Goal: Task Accomplishment & Management: Manage account settings

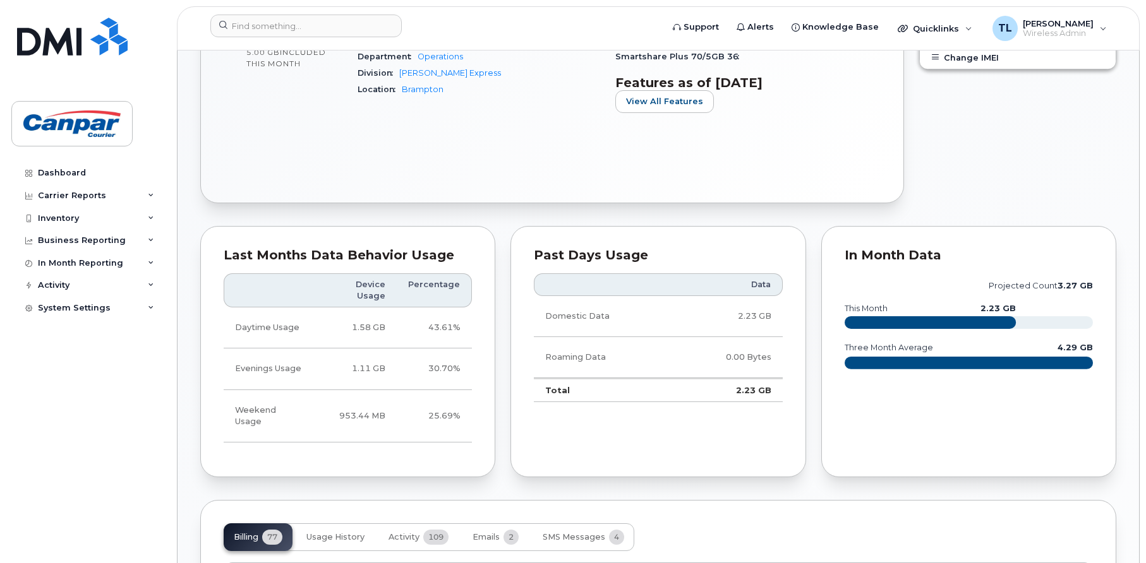
scroll to position [316, 0]
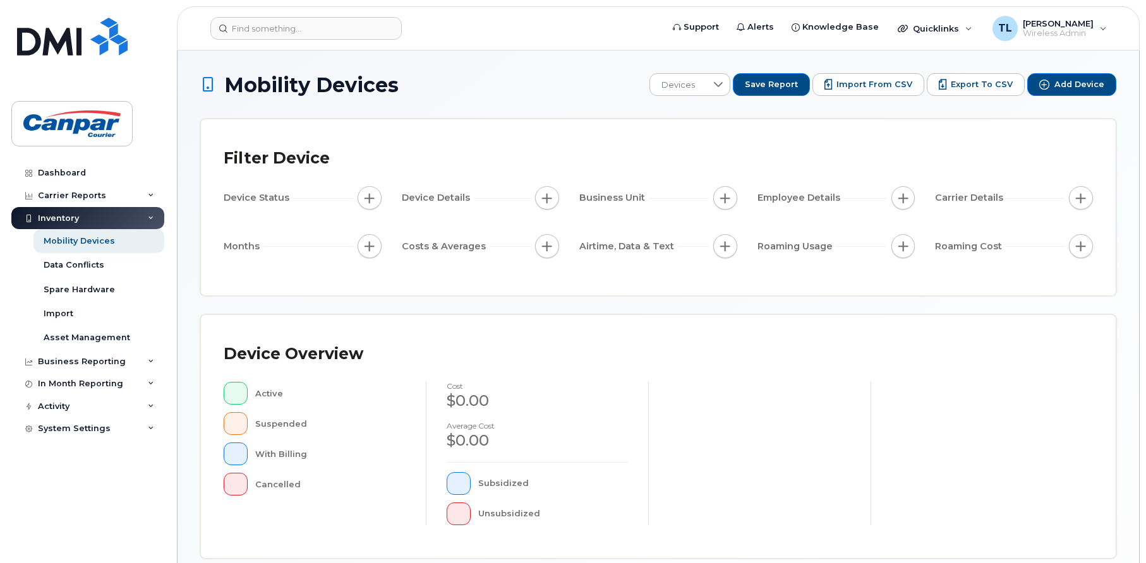
scroll to position [305, 0]
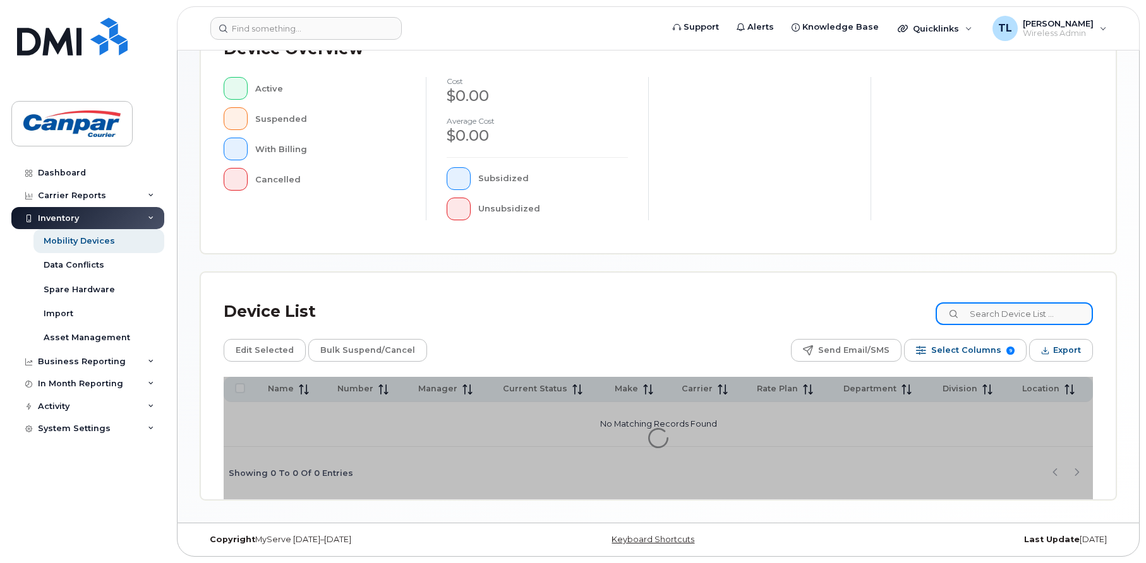
click at [992, 318] on input at bounding box center [1014, 314] width 157 height 23
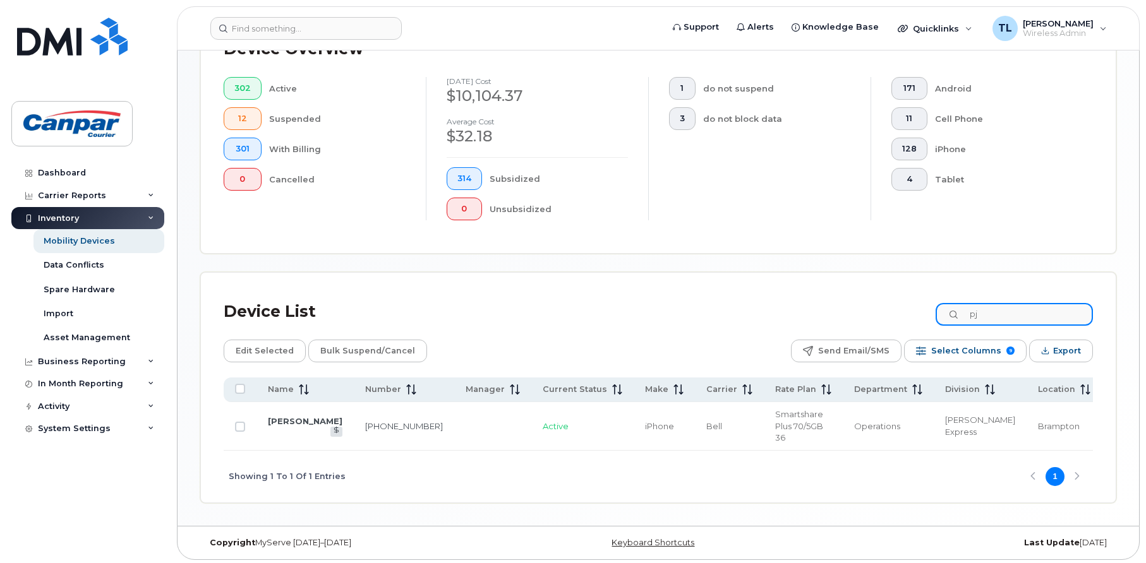
scroll to position [318, 0]
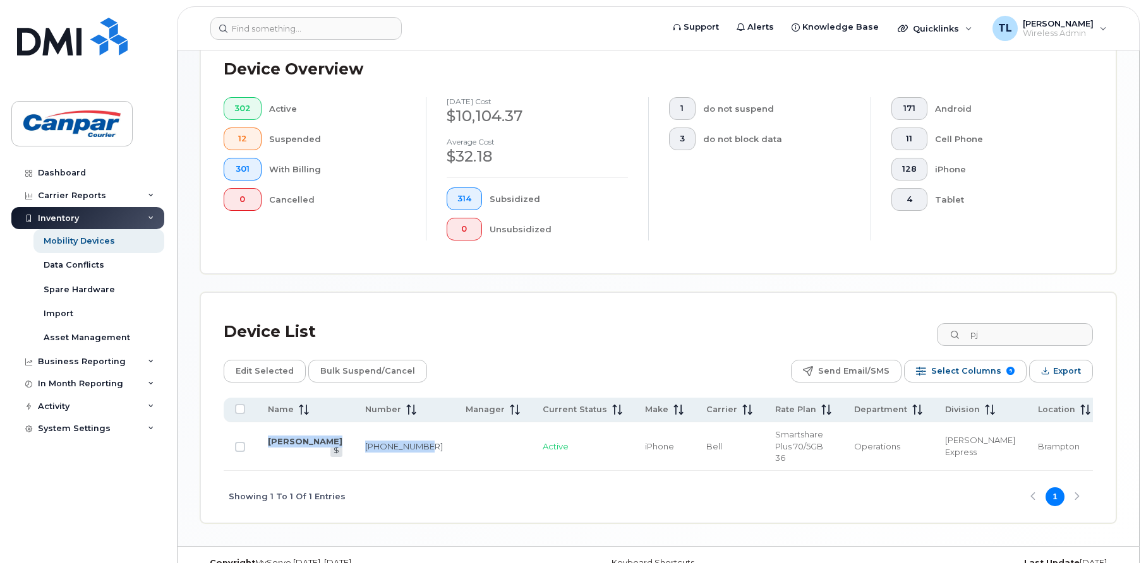
drag, startPoint x: 263, startPoint y: 432, endPoint x: 404, endPoint y: 438, distance: 140.4
click at [404, 438] on tr "[PERSON_NAME] [PHONE_NUMBER] Active iPhone Bell Smartshare Plus 70/5GB 36 Opera…" at bounding box center [663, 447] width 878 height 49
drag, startPoint x: 404, startPoint y: 438, endPoint x: 375, endPoint y: 435, distance: 29.2
copy tr "[PERSON_NAME] [PHONE_NUMBER]"
drag, startPoint x: 1006, startPoint y: 335, endPoint x: 972, endPoint y: 341, distance: 34.7
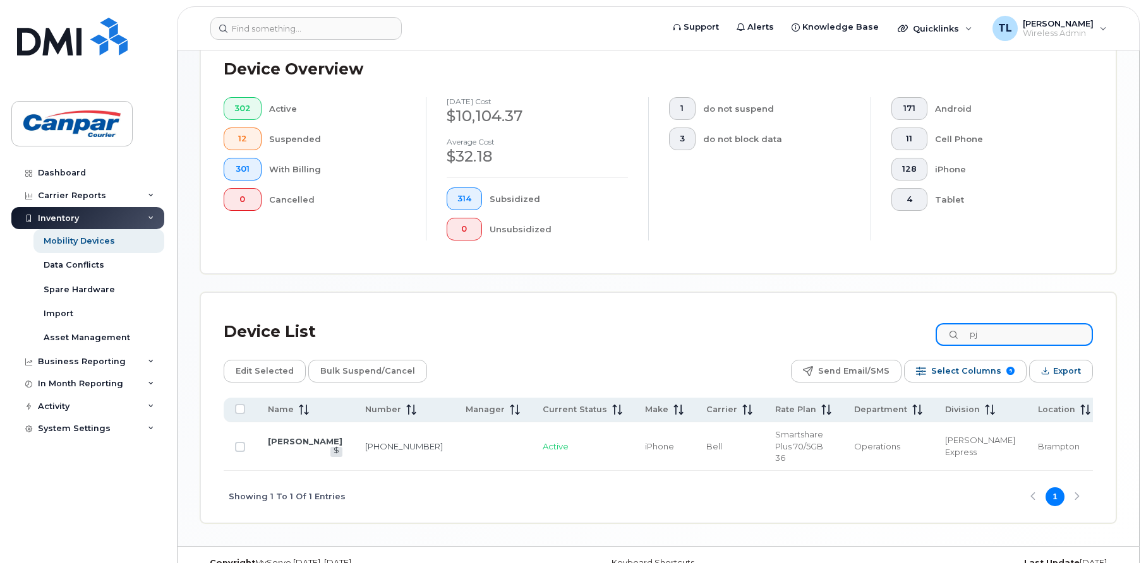
click at [972, 341] on input "pj" at bounding box center [1014, 334] width 157 height 23
paste input "[PHONE_NUMBER]"
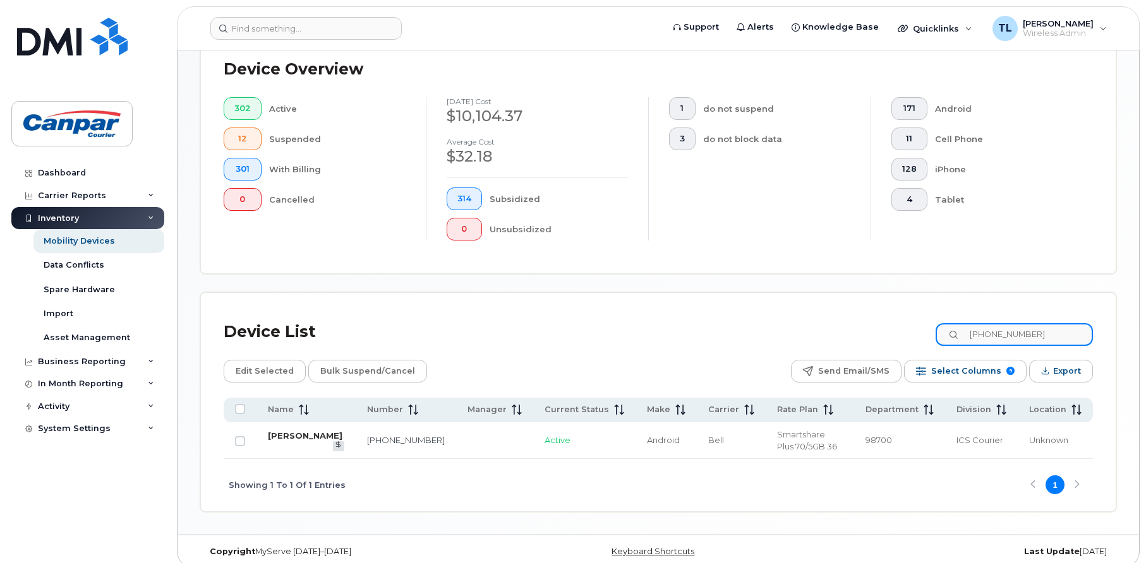
type input "[PHONE_NUMBER]"
click at [287, 435] on link "[PERSON_NAME]" at bounding box center [305, 436] width 75 height 10
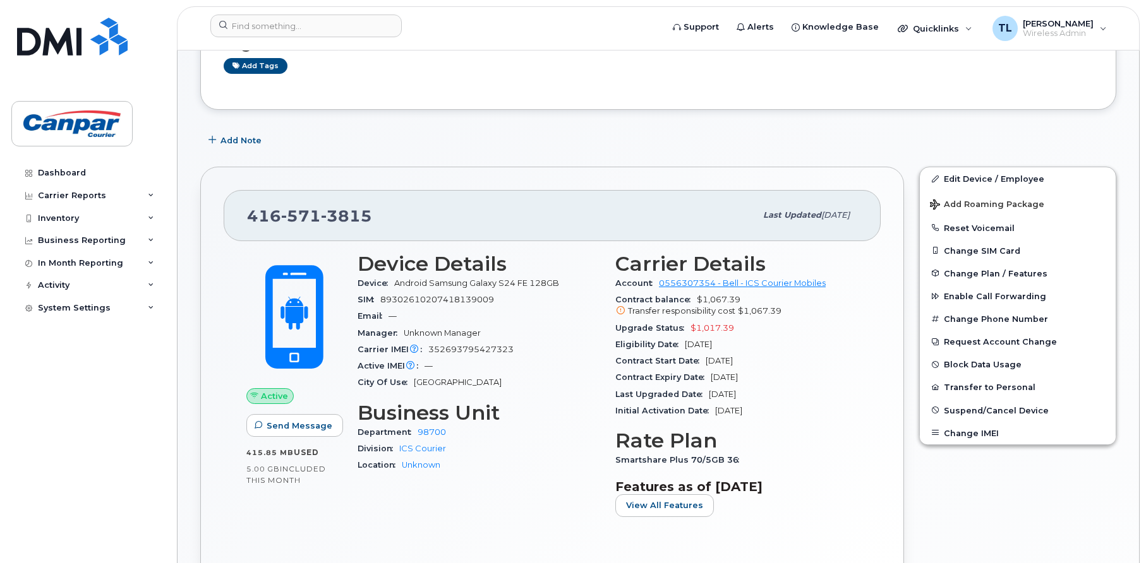
scroll to position [190, 0]
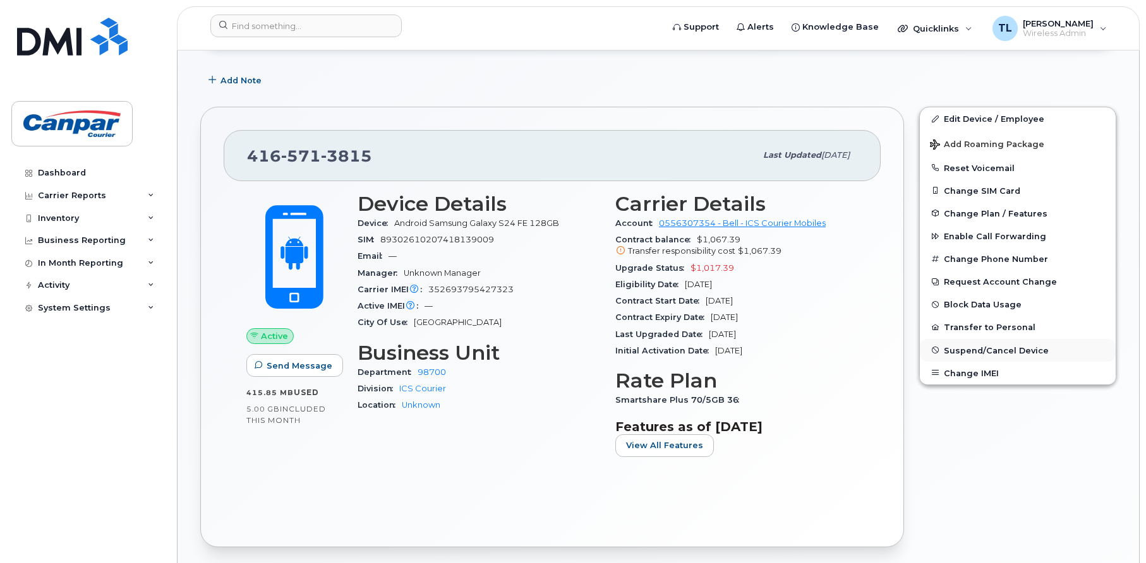
click at [989, 348] on span "Suspend/Cancel Device" at bounding box center [996, 350] width 105 height 9
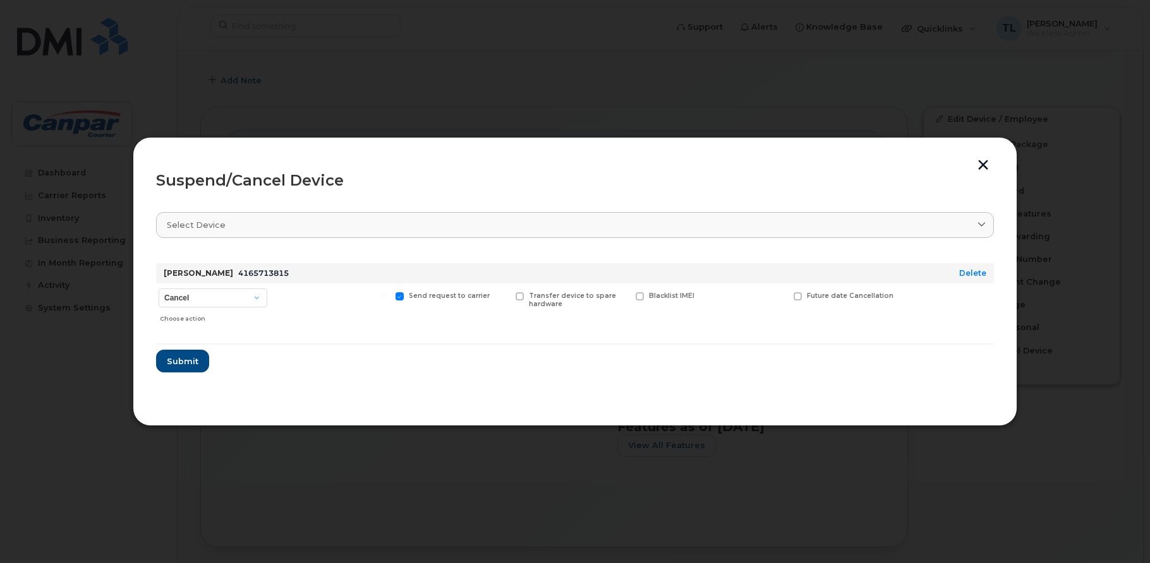
click at [987, 168] on button "button" at bounding box center [982, 166] width 19 height 13
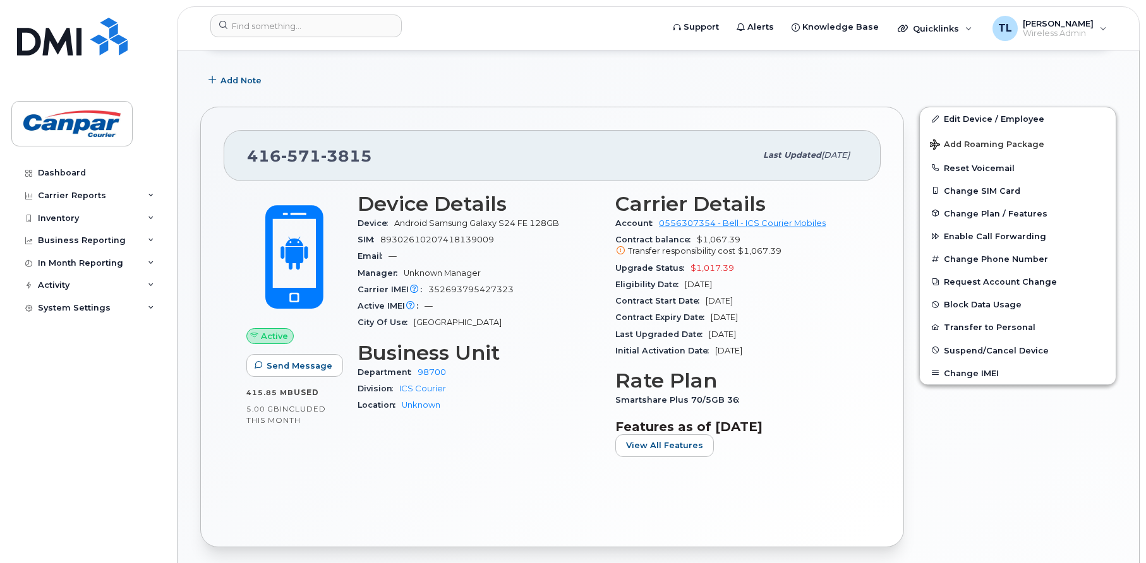
click at [1103, 440] on div "Edit Device / Employee Add Roaming Package Reset Voicemail Change SIM Card Chan…" at bounding box center [1018, 326] width 212 height 455
drag, startPoint x: 71, startPoint y: 404, endPoint x: 81, endPoint y: 399, distance: 11.0
click at [77, 402] on div "Dashboard Carrier Reports Monthly Billing Data Daily Data Pooling Data Behavior…" at bounding box center [89, 353] width 156 height 383
click at [1002, 352] on span "Suspend/Cancel Device" at bounding box center [996, 350] width 105 height 9
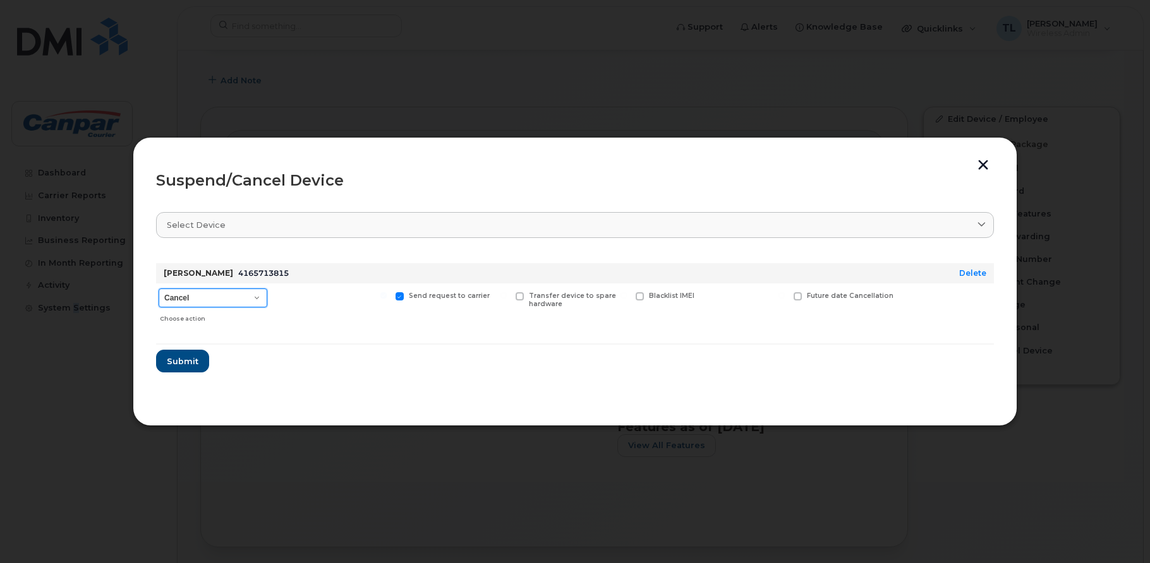
click at [255, 297] on select "Cancel Suspend - Extend Suspension Suspend - Reduced Rate Suspend - Full Rate S…" at bounding box center [213, 298] width 109 height 19
select select "[object Object]"
click at [159, 289] on select "Cancel Suspend - Extend Suspension Suspend - Reduced Rate Suspend - Full Rate S…" at bounding box center [213, 298] width 109 height 19
click at [192, 360] on span "Submit" at bounding box center [182, 362] width 32 height 12
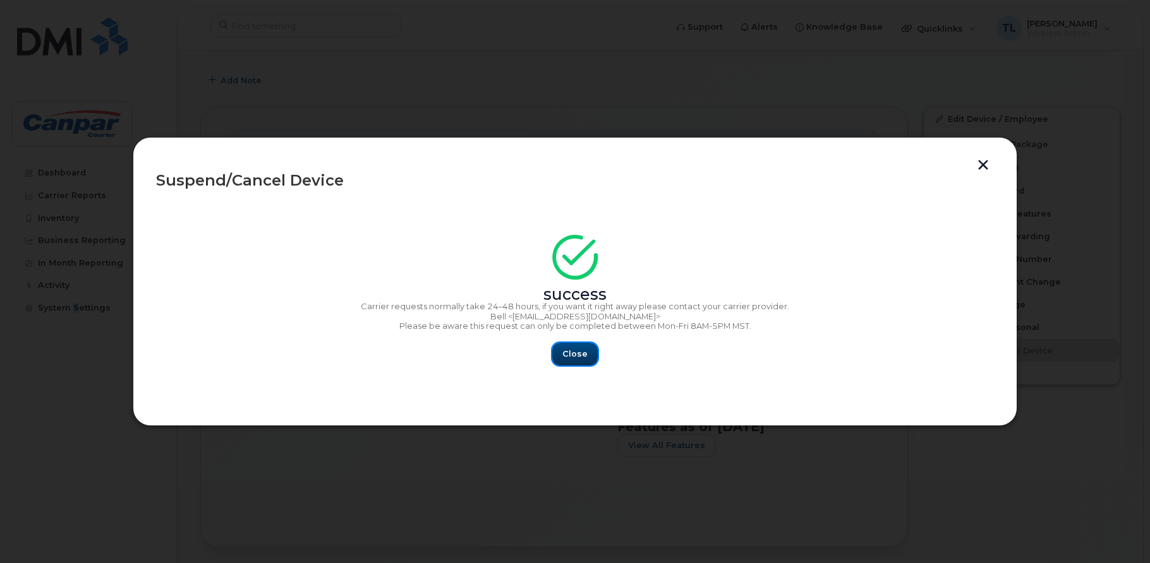
drag, startPoint x: 573, startPoint y: 354, endPoint x: 626, endPoint y: 347, distance: 53.4
click at [577, 354] on span "Close" at bounding box center [574, 354] width 25 height 12
